Goal: Task Accomplishment & Management: Use online tool/utility

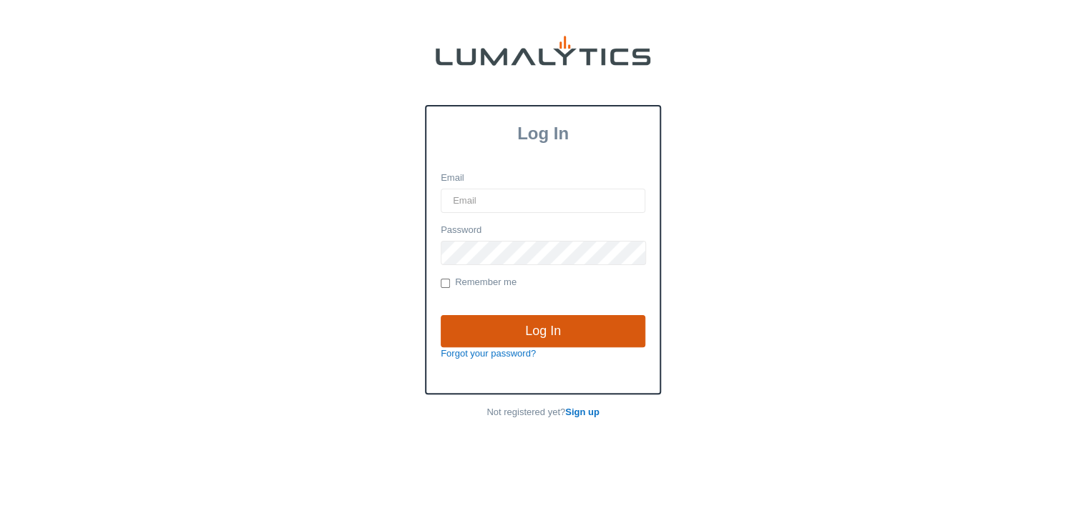
type input "[EMAIL_ADDRESS][DOMAIN_NAME]"
click at [505, 320] on input "Log In" at bounding box center [542, 331] width 205 height 33
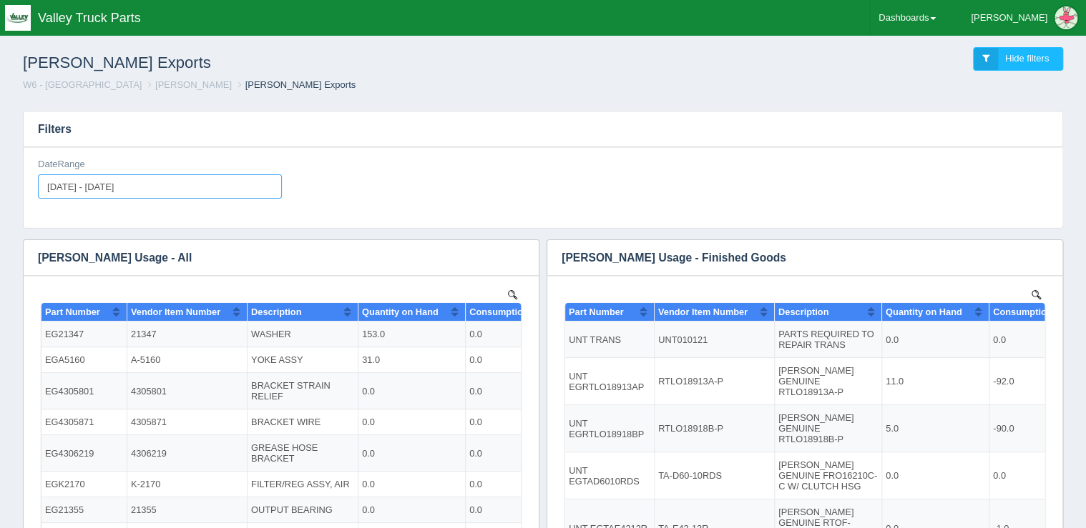
type input "[DATE]"
click at [73, 186] on input "[DATE] - [DATE]" at bounding box center [160, 186] width 244 height 24
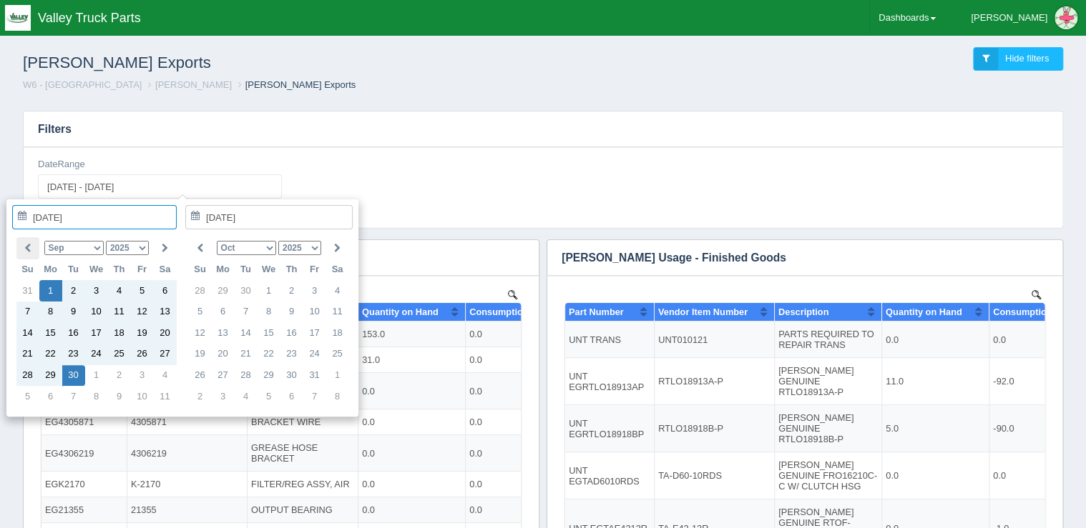
click at [34, 246] on th at bounding box center [27, 248] width 23 height 22
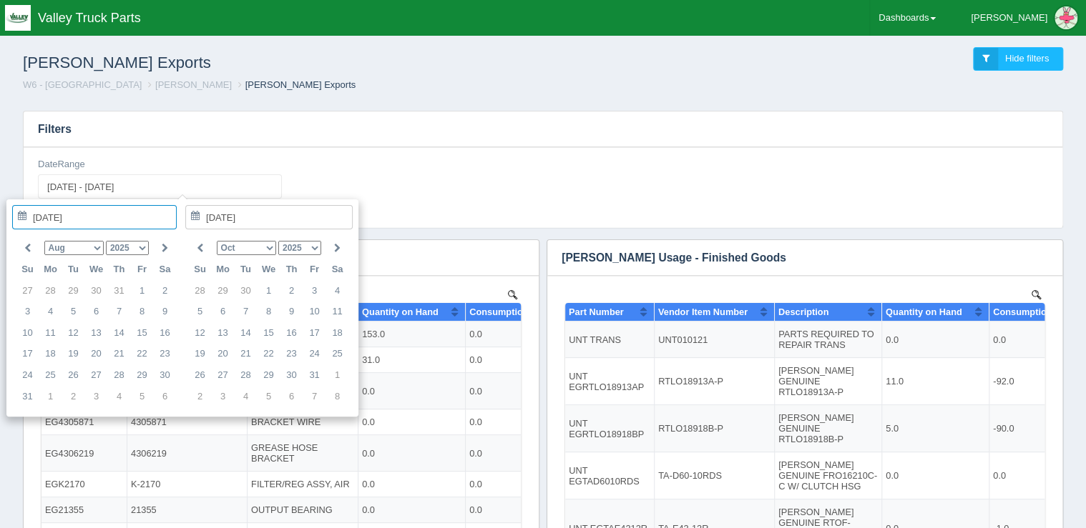
click at [34, 246] on th at bounding box center [27, 248] width 23 height 22
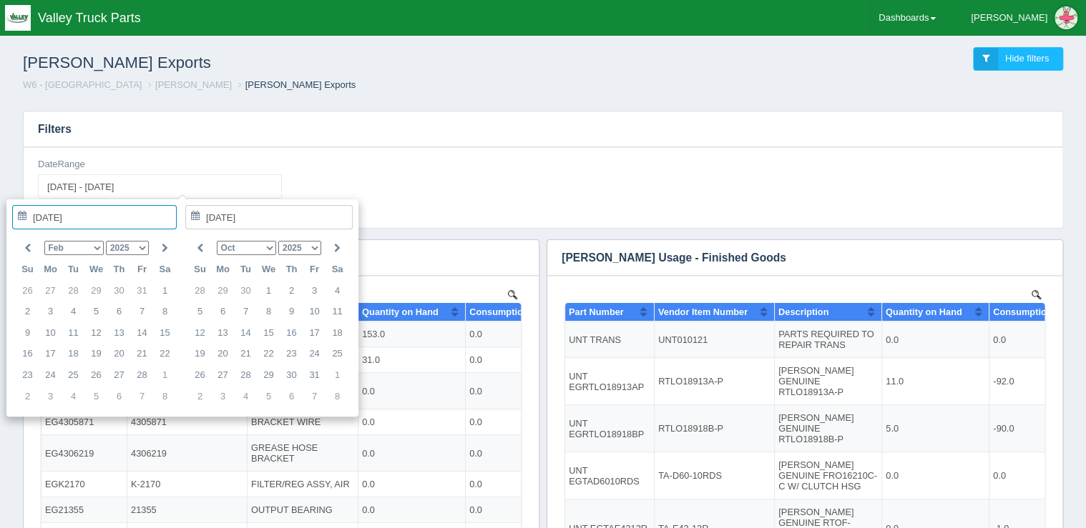
click at [34, 246] on th at bounding box center [27, 248] width 23 height 22
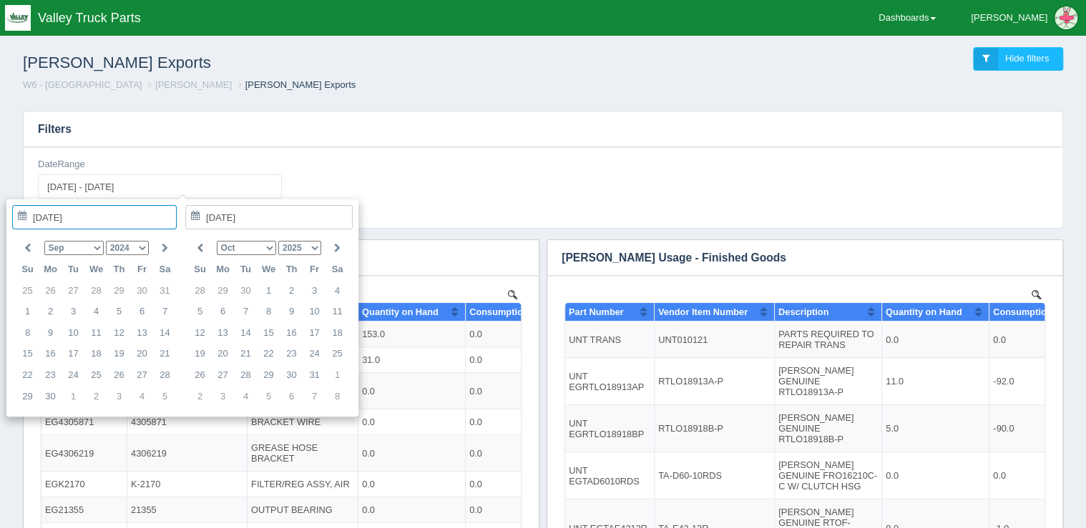
click at [34, 246] on th at bounding box center [27, 248] width 23 height 22
click at [162, 244] on icon at bounding box center [165, 248] width 6 height 9
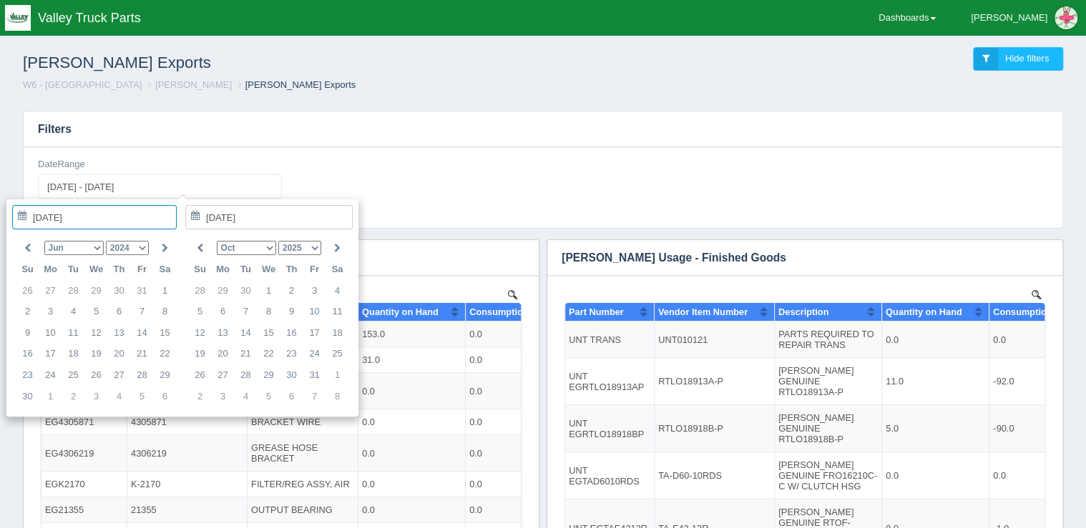
click at [162, 244] on icon at bounding box center [165, 248] width 6 height 9
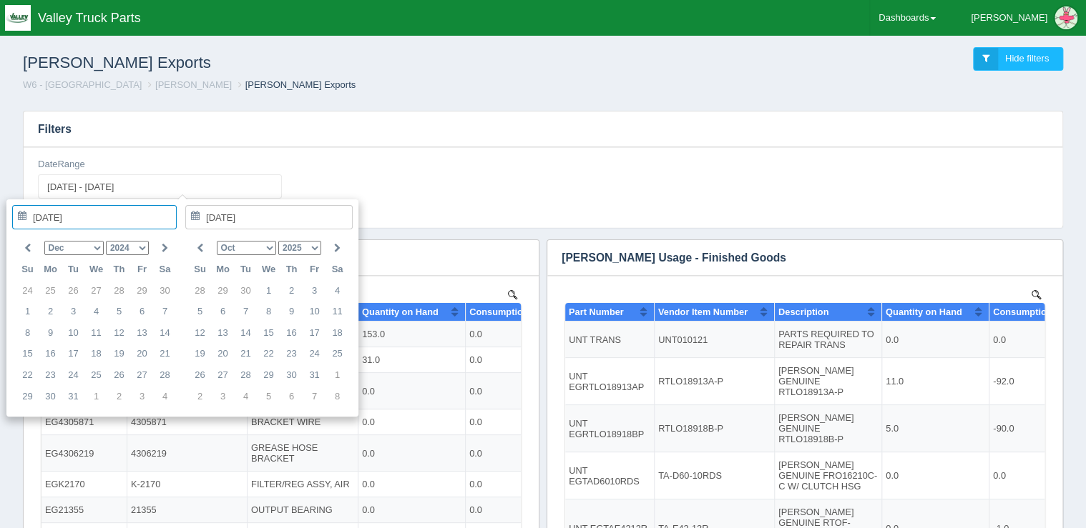
click at [162, 244] on icon at bounding box center [165, 248] width 6 height 9
type input "2025-01-06"
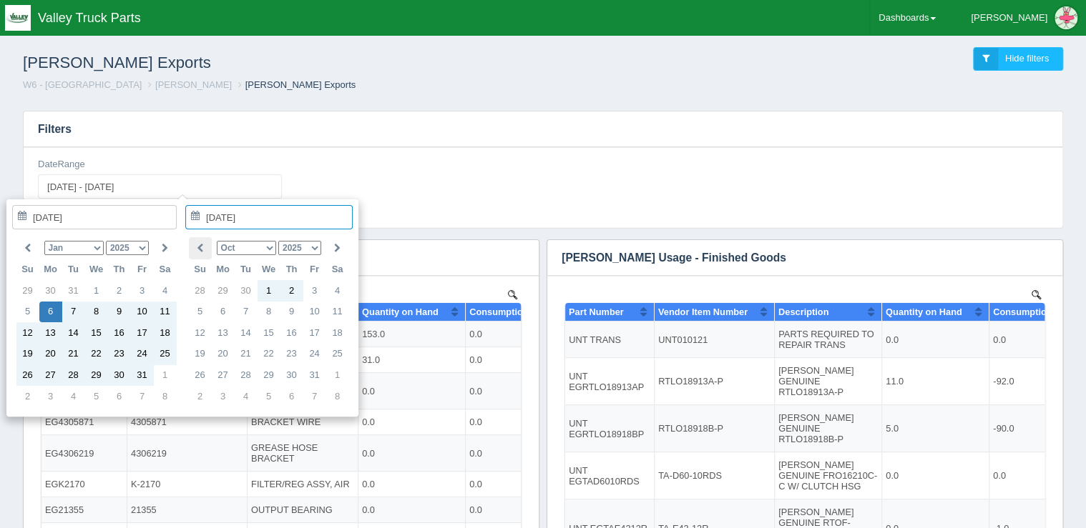
click at [204, 250] on th at bounding box center [200, 248] width 23 height 22
type input "2025-09-15"
type input "2025-01-06 - 2025-09-15"
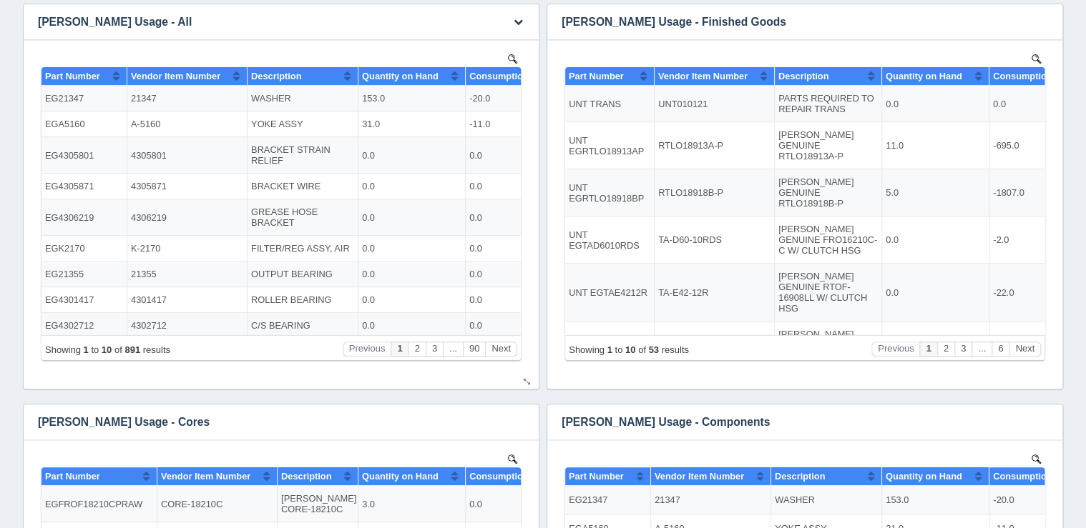
scroll to position [400, 0]
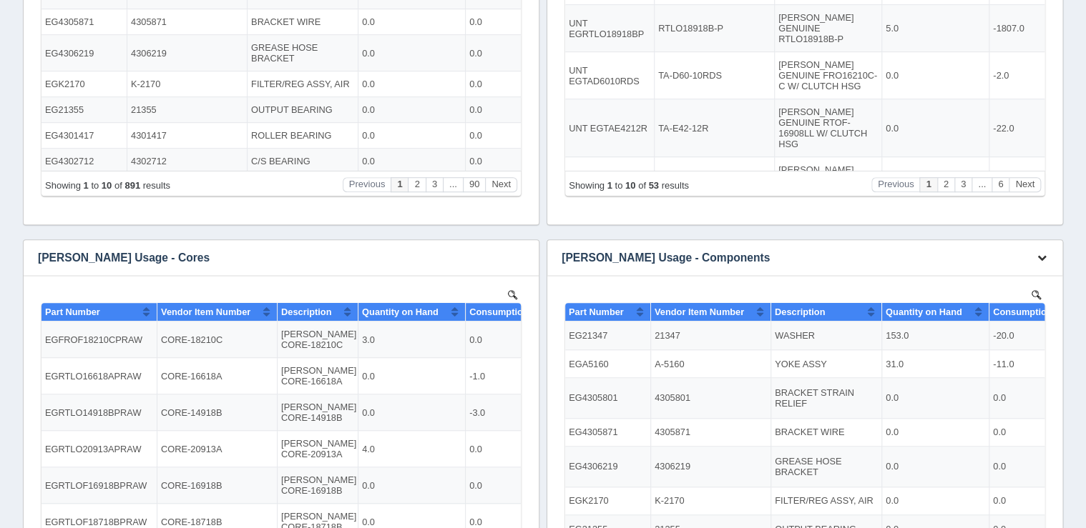
click at [1038, 259] on icon "button" at bounding box center [1041, 257] width 9 height 9
click at [1025, 274] on link "Download CSV" at bounding box center [994, 279] width 114 height 21
